Goal: Task Accomplishment & Management: Use online tool/utility

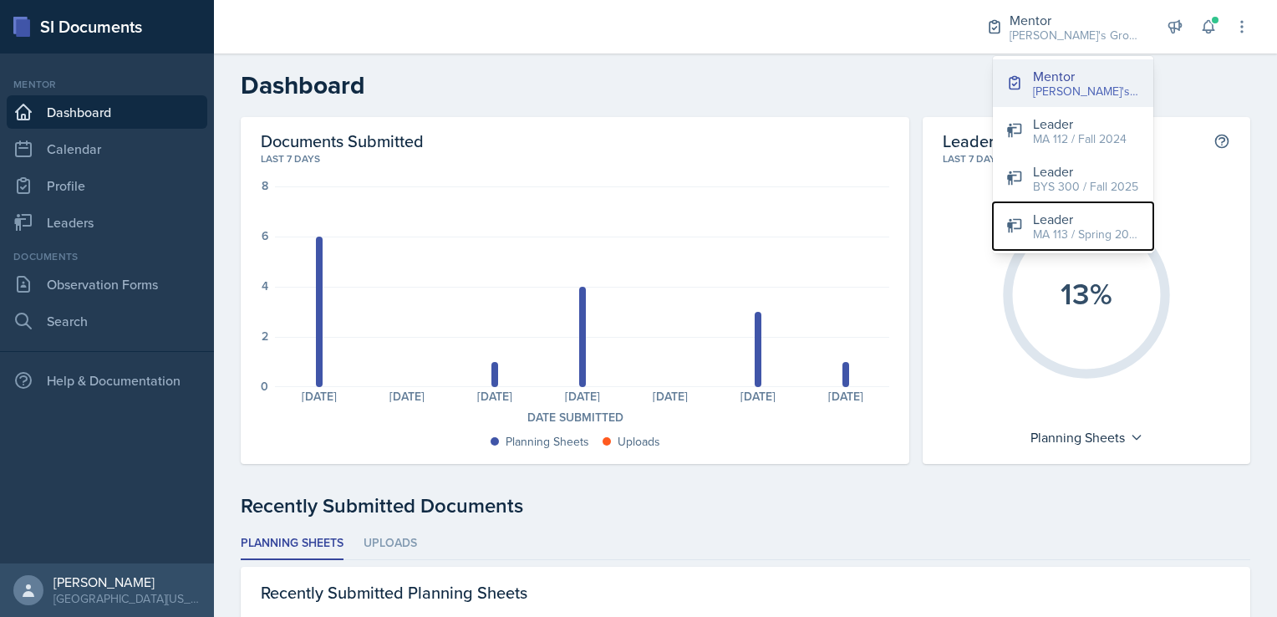
drag, startPoint x: 1045, startPoint y: 240, endPoint x: 1085, endPoint y: 68, distance: 176.7
click at [1085, 68] on div "Mentor [PERSON_NAME]'s Group / Fall 2025 Leader MA 112 / Fall 2024 Leader BYS 3…" at bounding box center [1073, 154] width 160 height 197
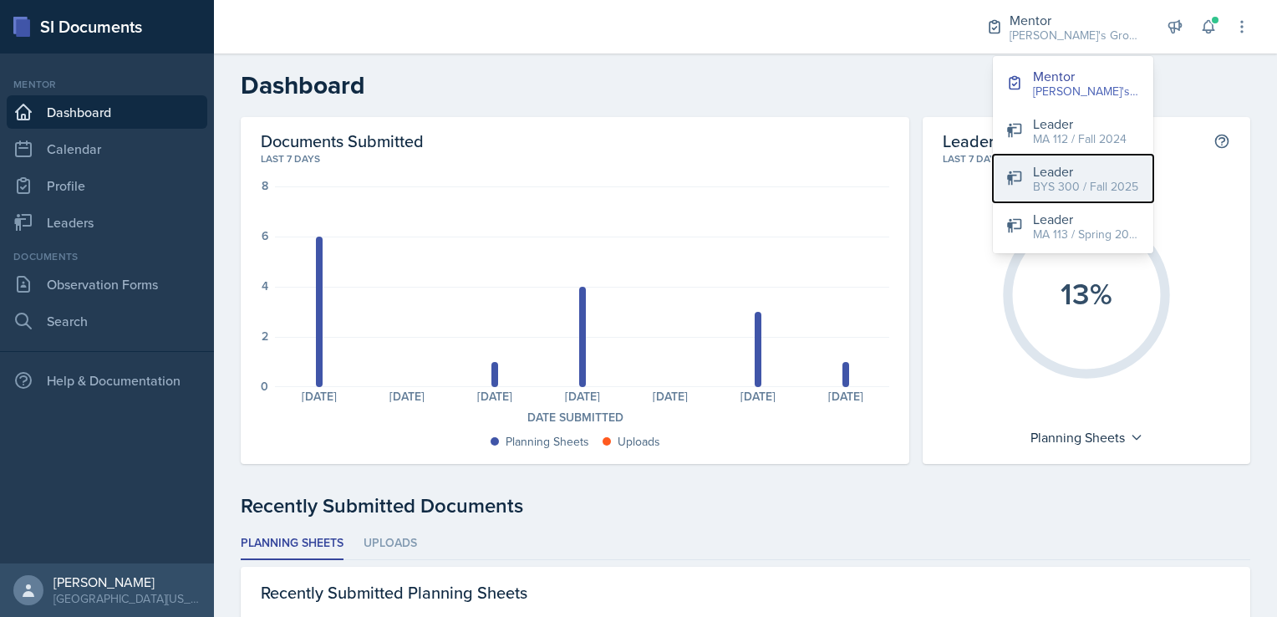
click at [1070, 175] on div "Leader" at bounding box center [1085, 171] width 105 height 20
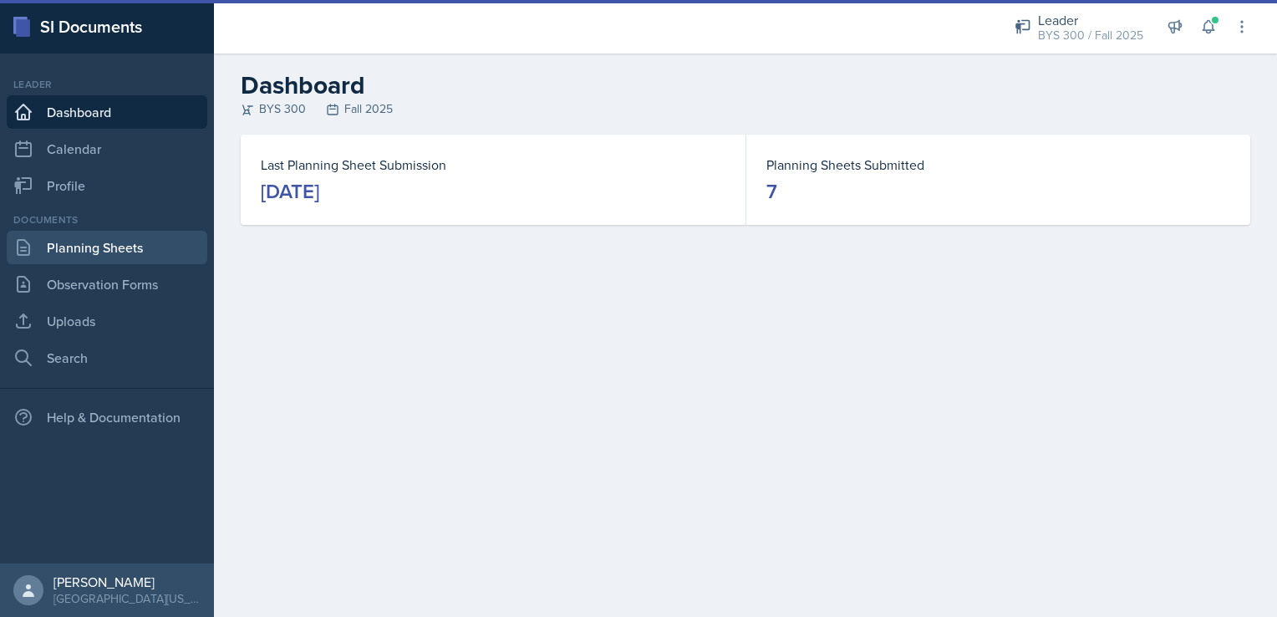
click at [104, 252] on link "Planning Sheets" at bounding box center [107, 247] width 201 height 33
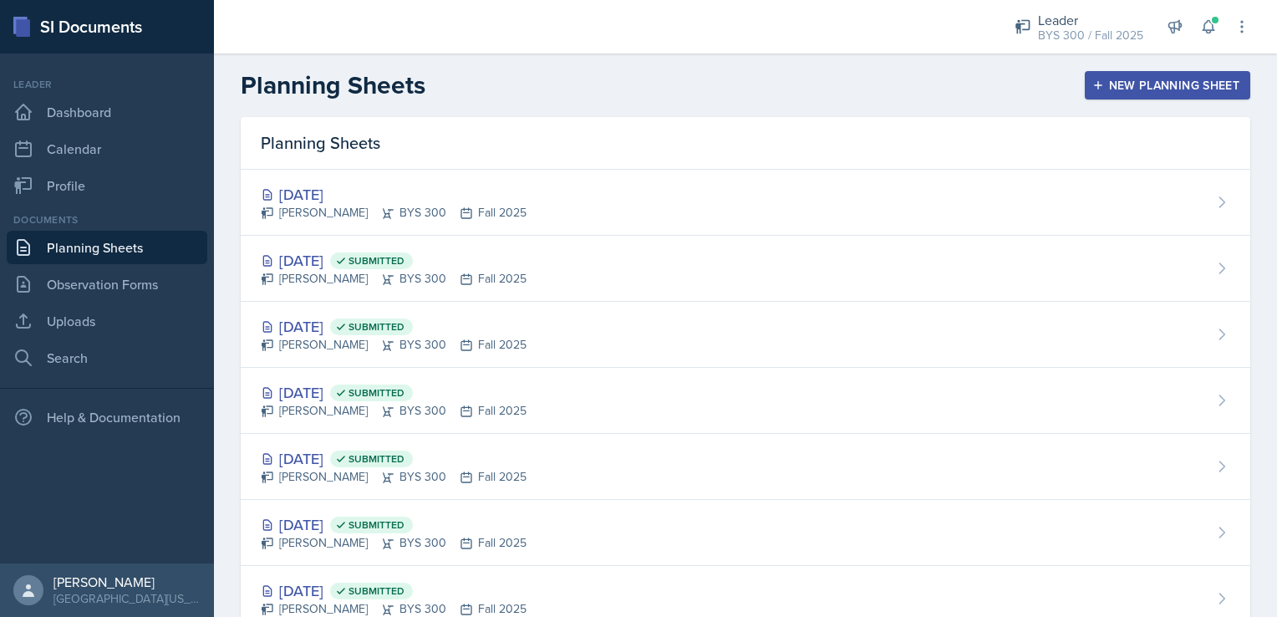
click at [1140, 81] on div "New Planning Sheet" at bounding box center [1167, 85] width 144 height 13
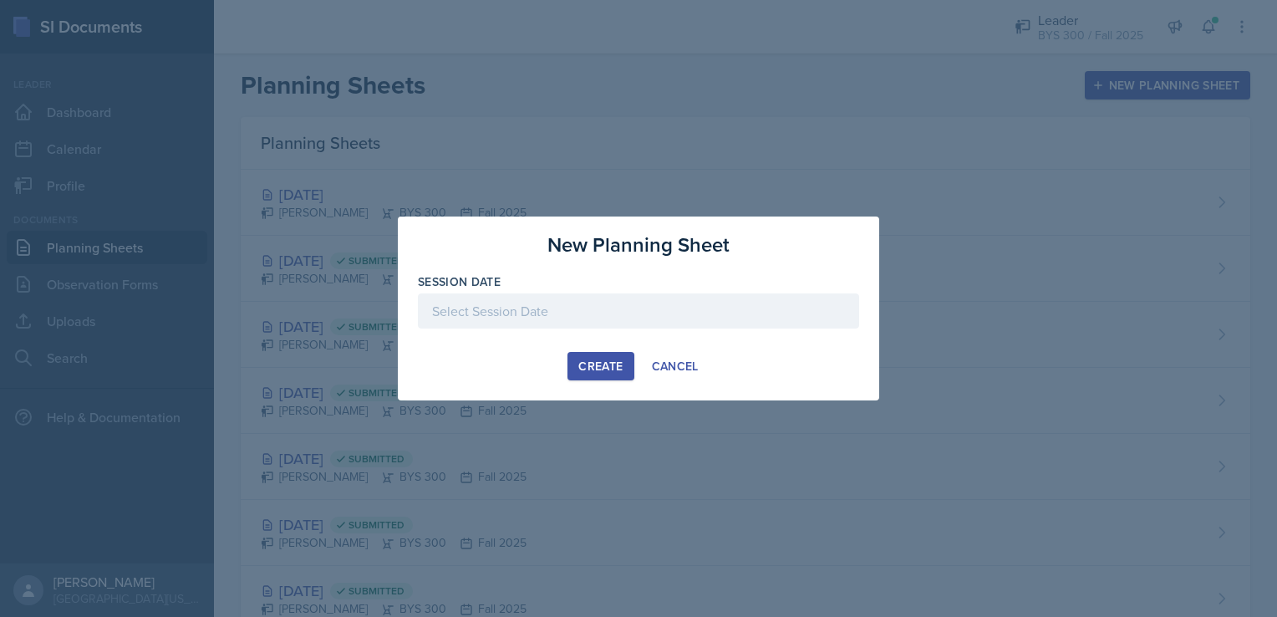
click at [600, 322] on div at bounding box center [638, 310] width 441 height 35
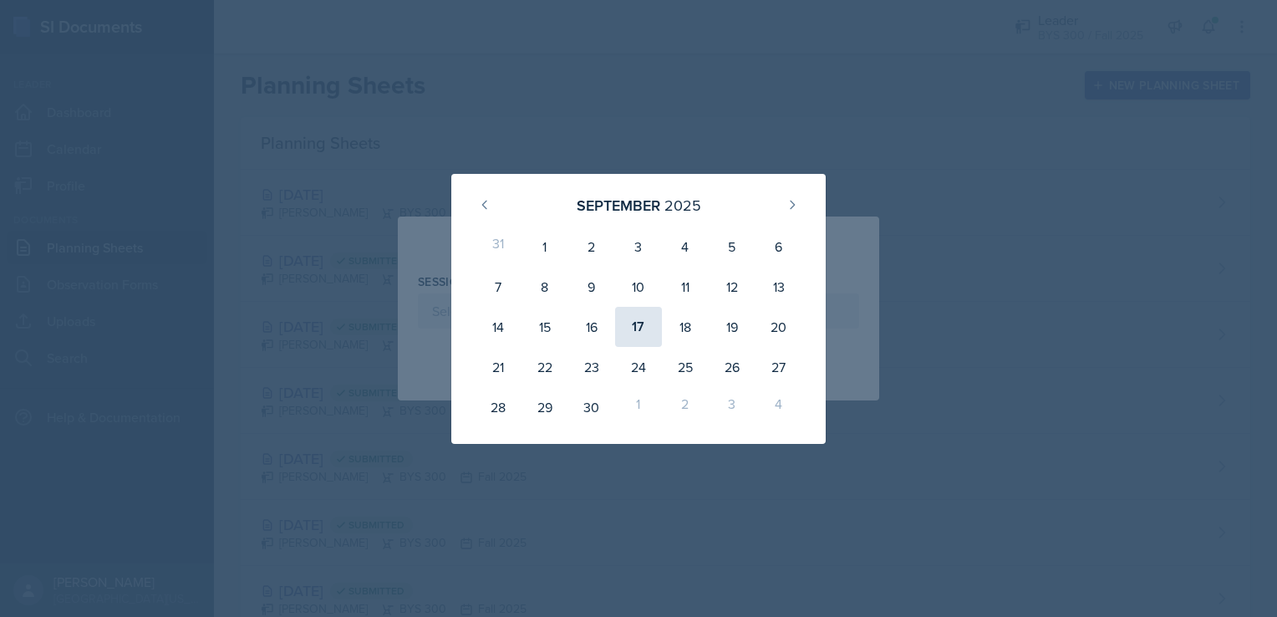
click at [641, 321] on div "17" at bounding box center [638, 327] width 47 height 40
type input "[DATE]"
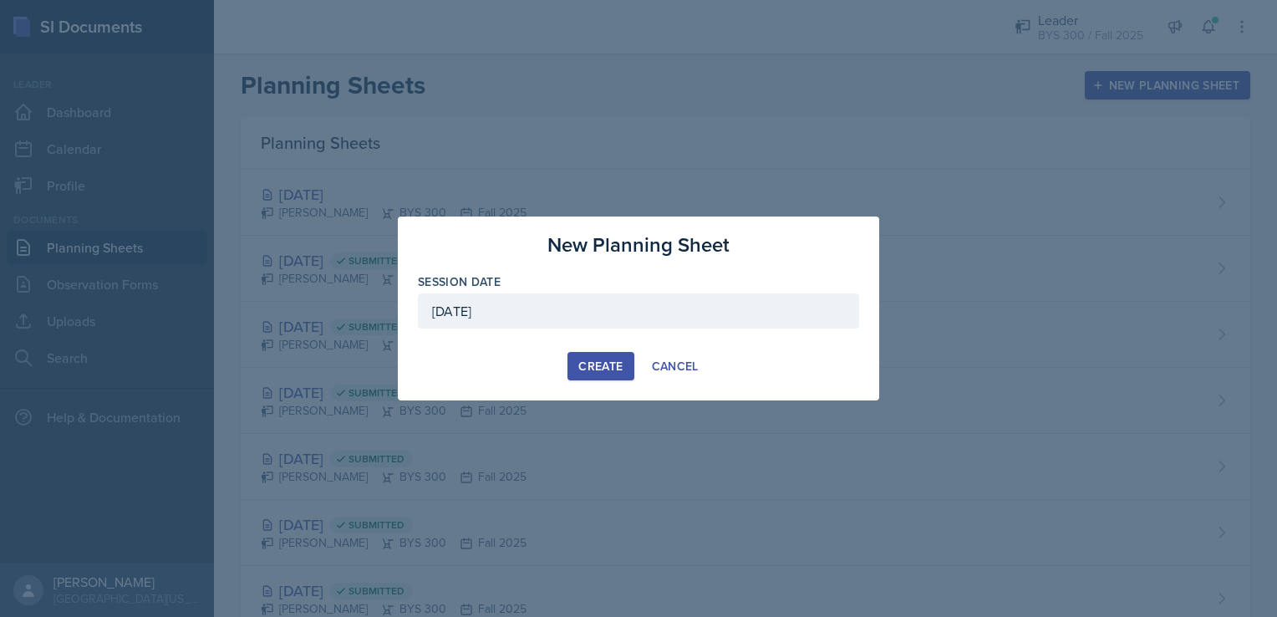
click at [578, 365] on div "Create" at bounding box center [600, 365] width 44 height 13
